Goal: Task Accomplishment & Management: Manage account settings

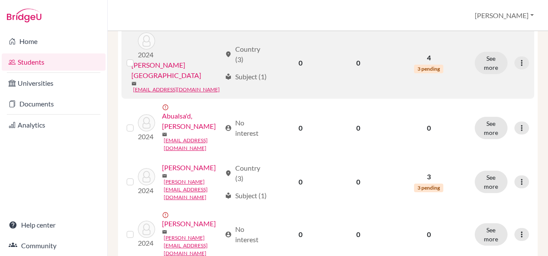
scroll to position [68, 0]
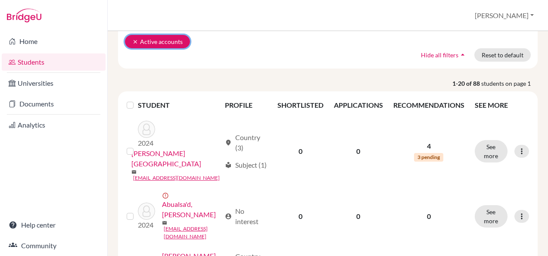
click at [146, 42] on button "clear Active accounts" at bounding box center [157, 41] width 65 height 13
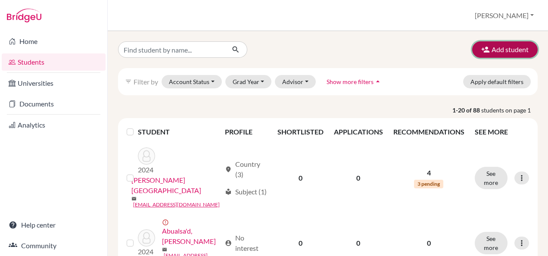
click at [502, 47] on button "Add student" at bounding box center [505, 49] width 66 height 16
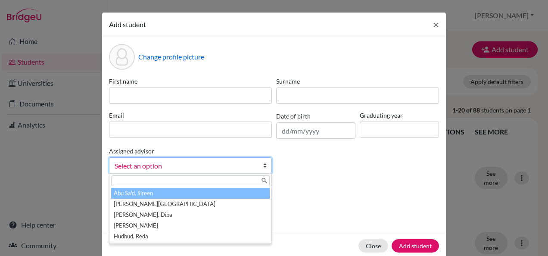
click at [266, 161] on b at bounding box center [267, 166] width 9 height 16
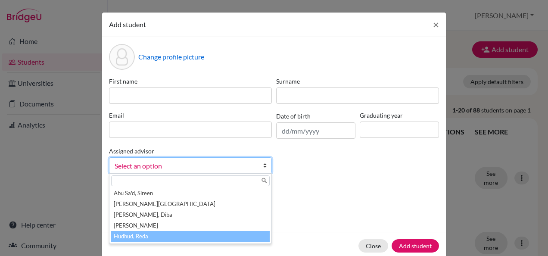
click at [197, 232] on li "Hudhud, Reda" at bounding box center [190, 236] width 159 height 11
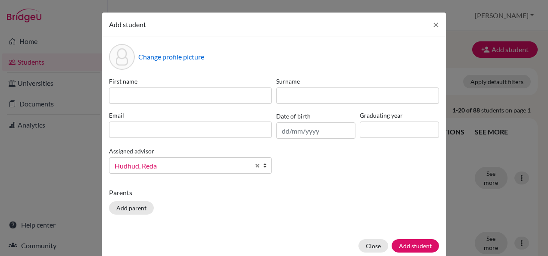
click at [215, 195] on p "Parents" at bounding box center [274, 192] width 330 height 10
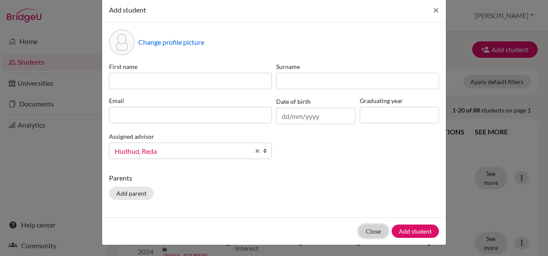
click at [375, 230] on button "Close" at bounding box center [374, 231] width 30 height 13
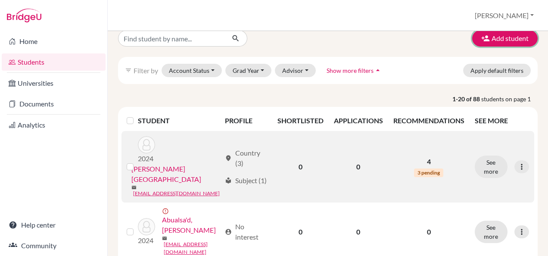
scroll to position [12, 0]
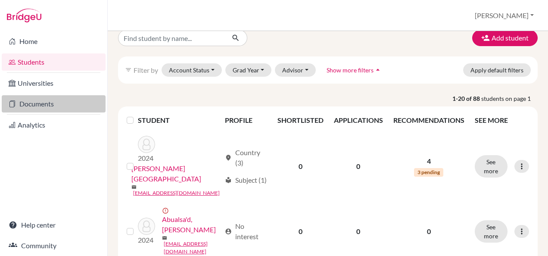
click at [54, 100] on link "Documents" at bounding box center [54, 103] width 104 height 17
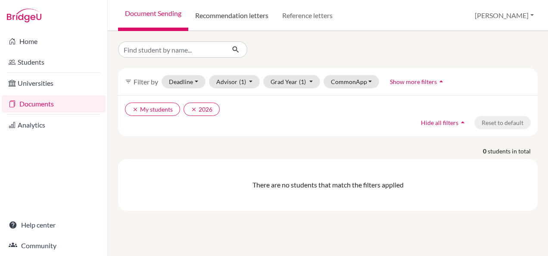
click at [235, 12] on link "Recommendation letters" at bounding box center [231, 15] width 87 height 31
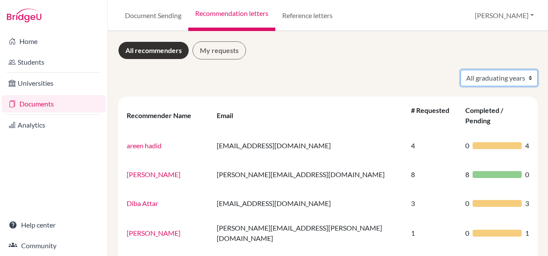
click at [517, 72] on select "All graduating years 2024" at bounding box center [499, 78] width 77 height 16
click at [222, 58] on link "My requests" at bounding box center [219, 50] width 53 height 18
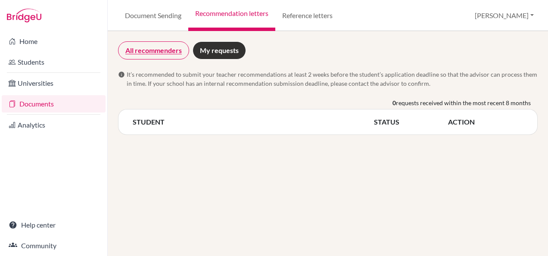
click at [141, 48] on link "All recommenders" at bounding box center [153, 50] width 71 height 18
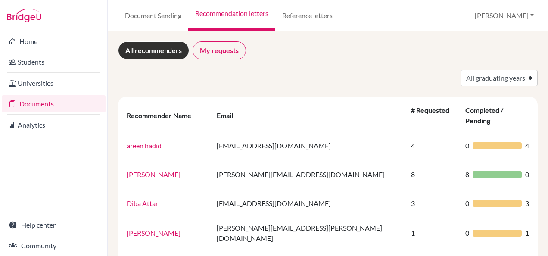
click at [209, 56] on link "My requests" at bounding box center [219, 50] width 53 height 18
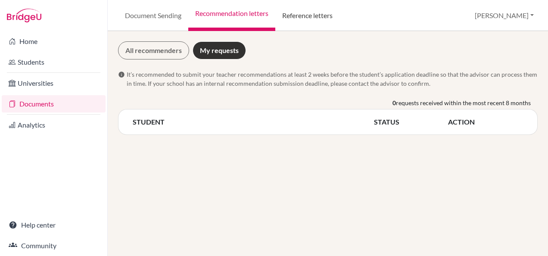
click at [290, 24] on link "Reference letters" at bounding box center [307, 15] width 64 height 31
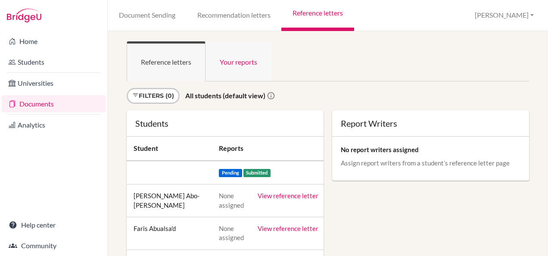
click at [244, 64] on link "Your reports" at bounding box center [239, 61] width 66 height 40
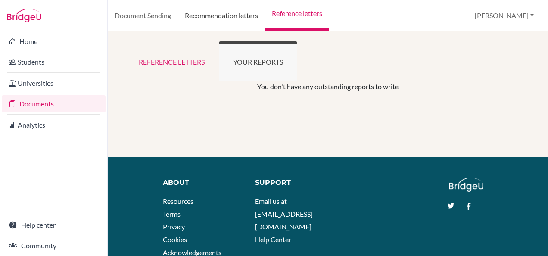
click at [181, 14] on link "Recommendation letters" at bounding box center [221, 15] width 87 height 31
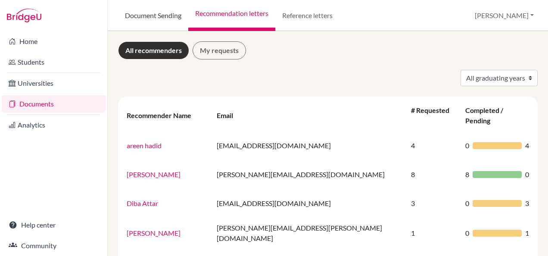
click at [159, 10] on link "Document Sending" at bounding box center [153, 15] width 70 height 31
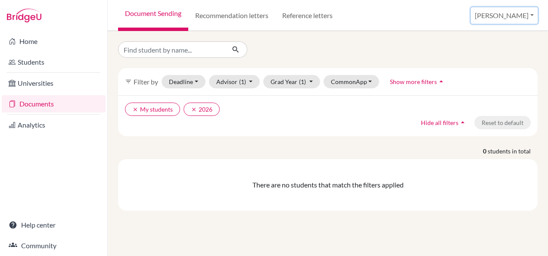
click at [535, 12] on button "[PERSON_NAME]" at bounding box center [504, 15] width 67 height 16
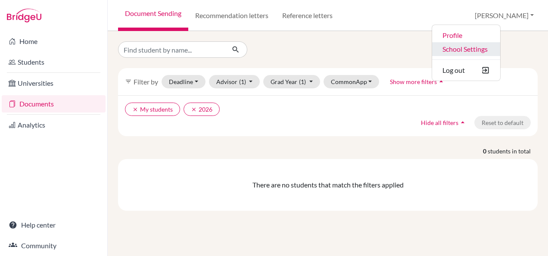
click at [500, 47] on link "School Settings" at bounding box center [466, 49] width 68 height 14
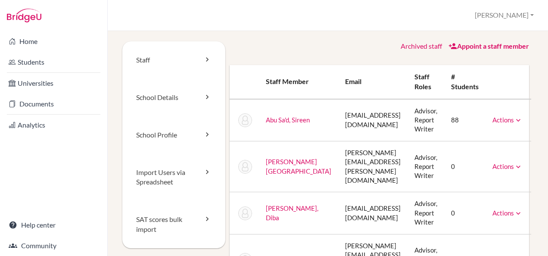
click at [514, 119] on icon at bounding box center [518, 120] width 9 height 9
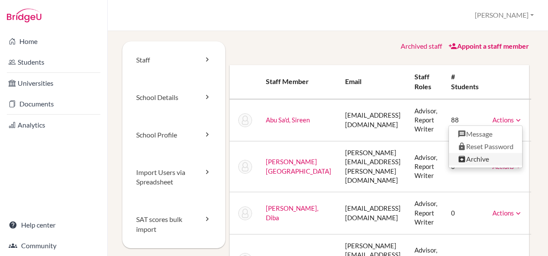
click at [478, 164] on link "Archive" at bounding box center [485, 159] width 73 height 12
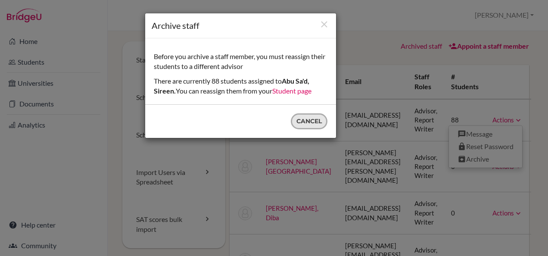
click at [314, 115] on button "Cancel" at bounding box center [309, 121] width 37 height 16
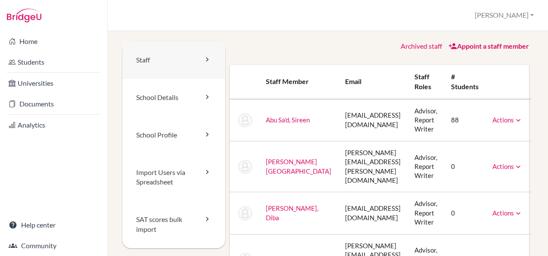
click at [204, 53] on link "Staff" at bounding box center [173, 59] width 103 height 37
click at [449, 46] on link "Appoint a staff member" at bounding box center [489, 46] width 81 height 8
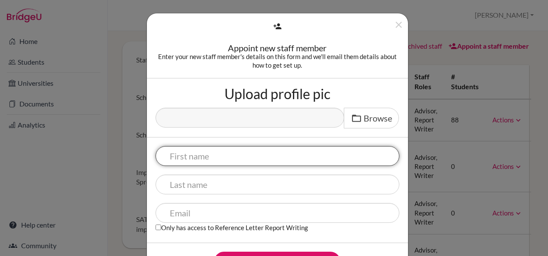
scroll to position [37, 0]
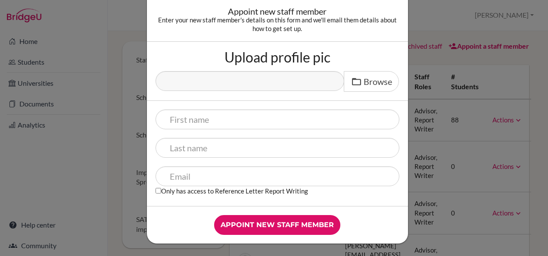
click at [478, 66] on div "Appoint new staff member Enter your new staff member's details on this form and…" at bounding box center [274, 128] width 548 height 256
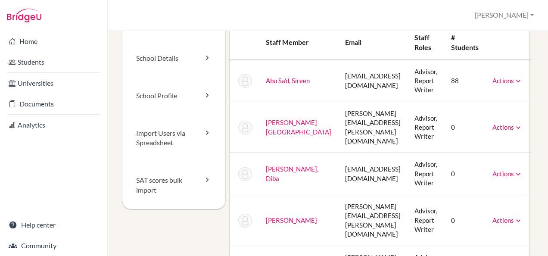
scroll to position [50, 0]
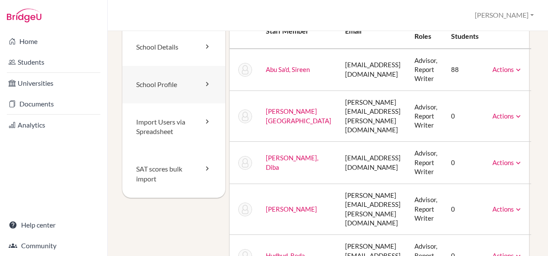
click at [208, 84] on icon at bounding box center [207, 84] width 9 height 9
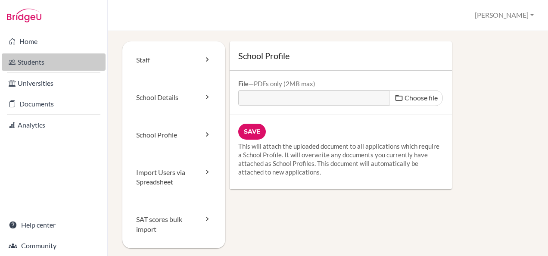
click at [47, 60] on link "Students" at bounding box center [54, 61] width 104 height 17
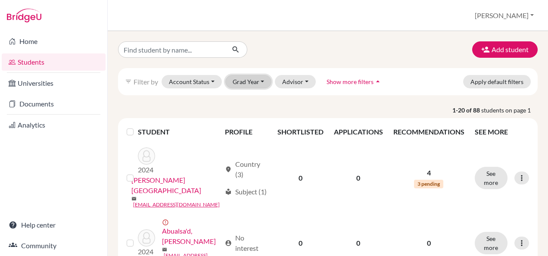
click at [245, 79] on button "Grad Year" at bounding box center [248, 81] width 47 height 13
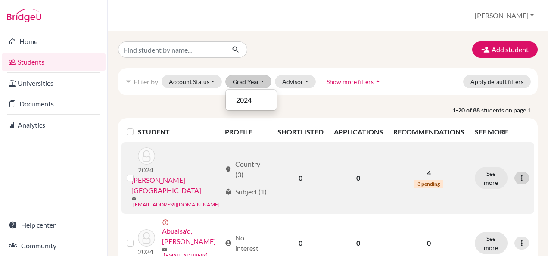
click at [519, 174] on icon at bounding box center [522, 178] width 9 height 9
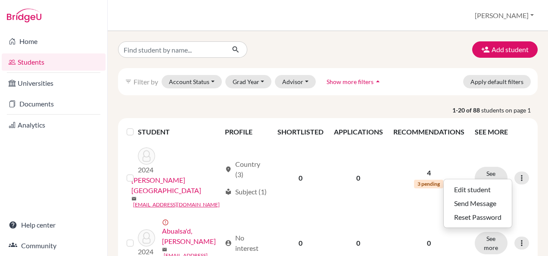
click at [514, 113] on span "students on page 1" at bounding box center [509, 110] width 56 height 9
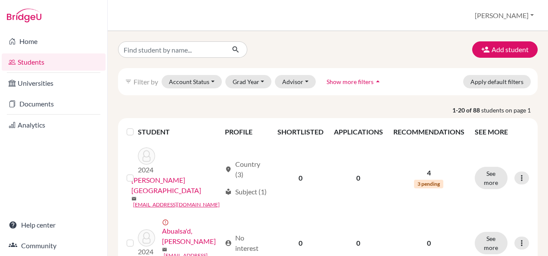
click at [357, 80] on span "Show more filters" at bounding box center [350, 81] width 47 height 7
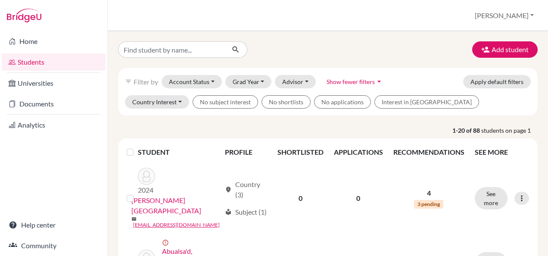
click at [356, 81] on span "Show fewer filters" at bounding box center [351, 81] width 48 height 7
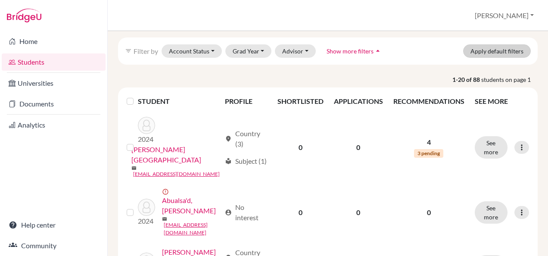
scroll to position [31, 0]
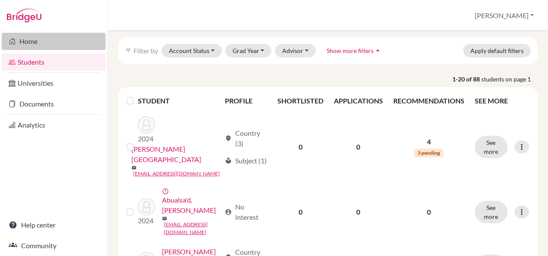
click at [15, 46] on icon at bounding box center [12, 41] width 7 height 10
